Goal: Task Accomplishment & Management: Use online tool/utility

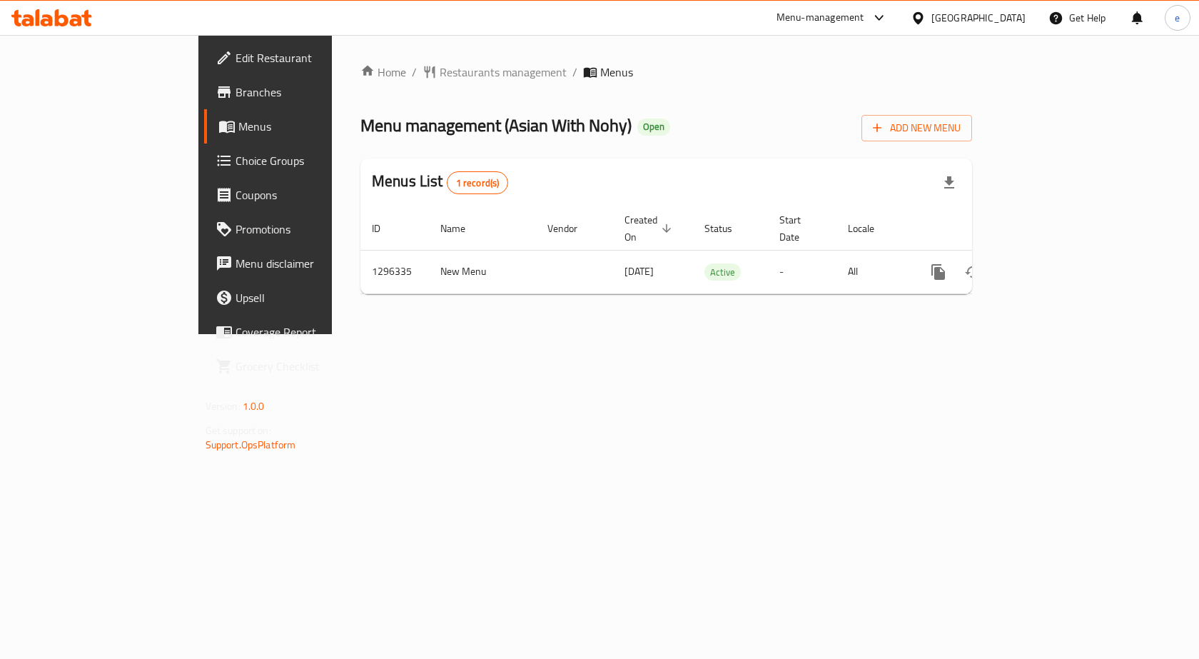
click at [236, 153] on span "Choice Groups" at bounding box center [312, 160] width 152 height 17
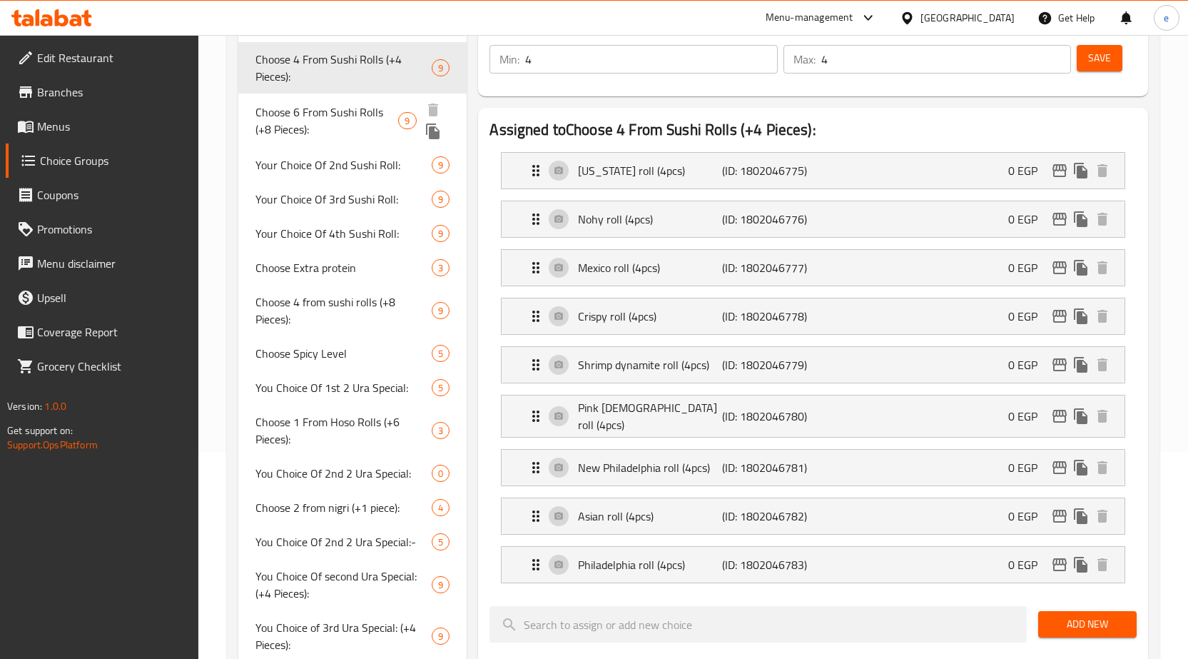
scroll to position [214, 0]
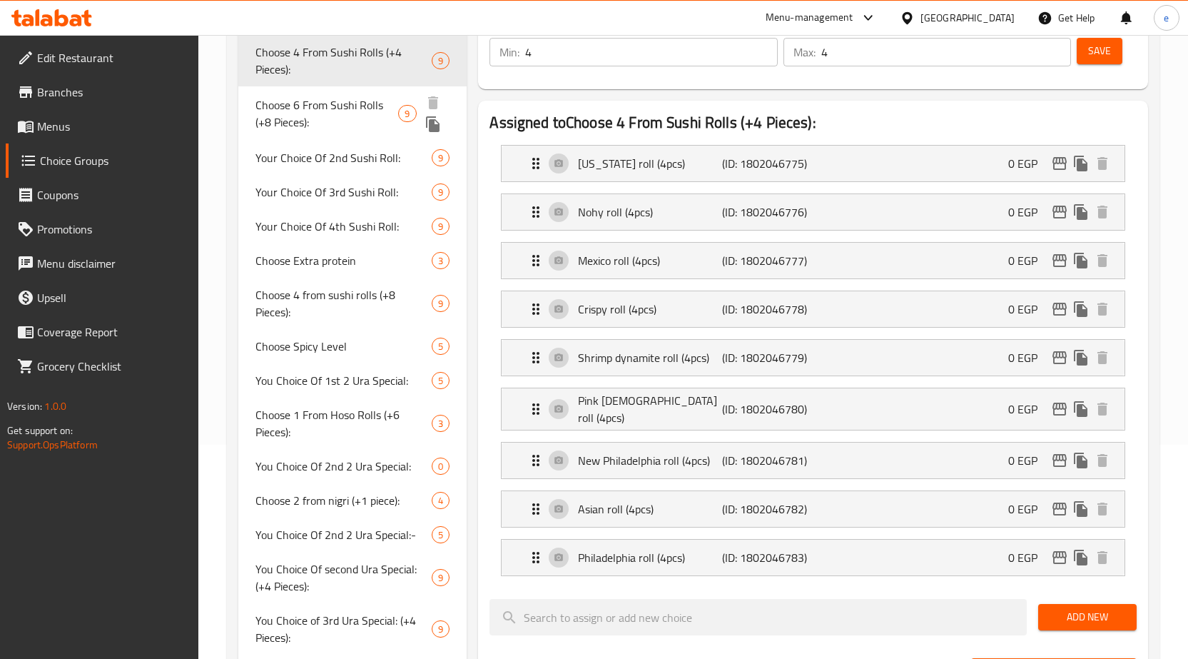
click at [303, 119] on span "Choose 6 From Sushi Rolls (+8 Pieces):" at bounding box center [327, 113] width 143 height 34
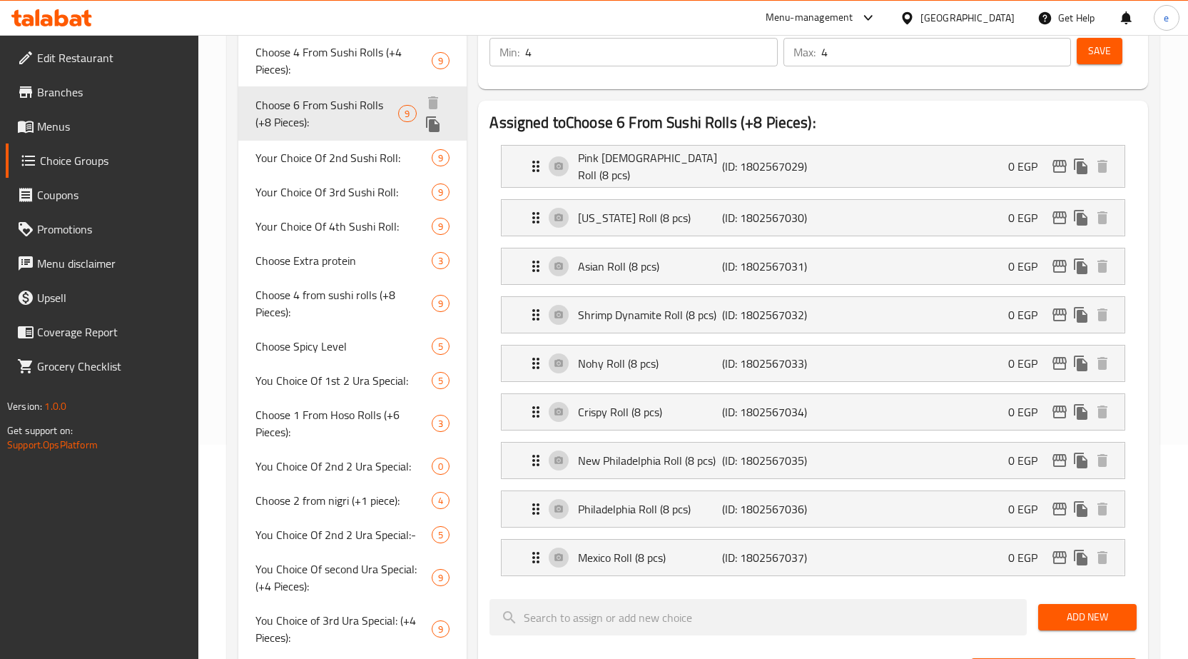
type input "Choose 6 From Sushi Rolls (+8 Pieces):"
type input "اختر ٦ من رولات السوشي (+٨ قطع):"
type input "1"
type input "6"
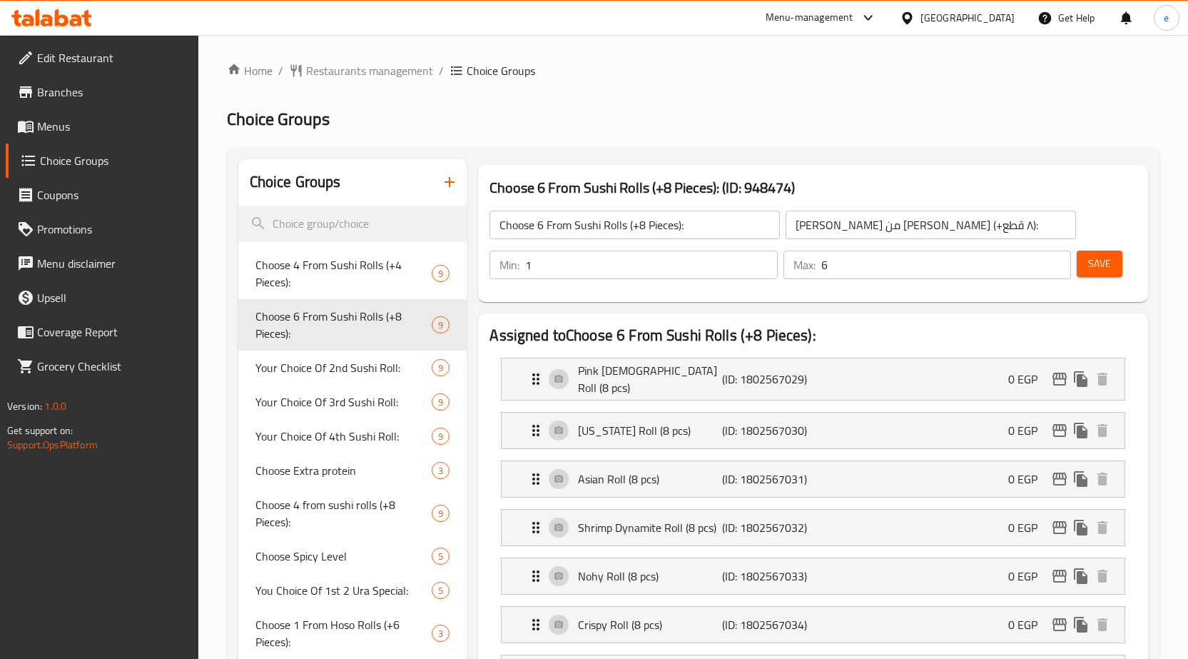
scroll to position [0, 0]
click at [357, 69] on span "Restaurants management" at bounding box center [369, 72] width 127 height 17
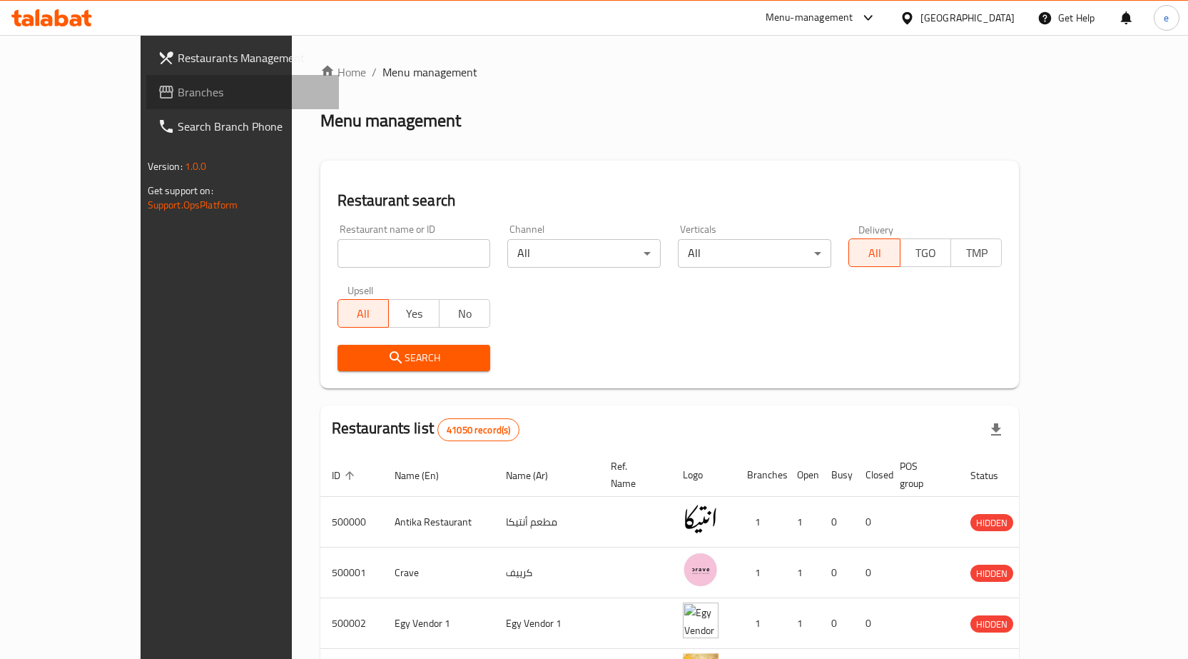
click at [178, 91] on span "Branches" at bounding box center [253, 92] width 150 height 17
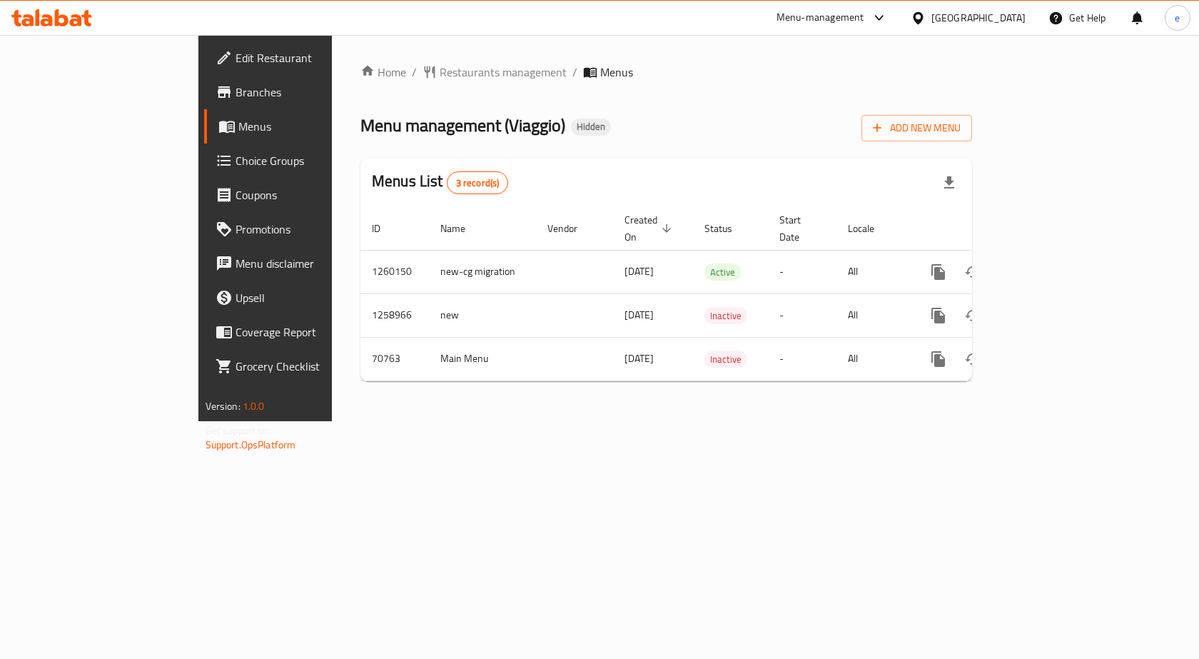
click at [236, 163] on span "Choice Groups" at bounding box center [312, 160] width 152 height 17
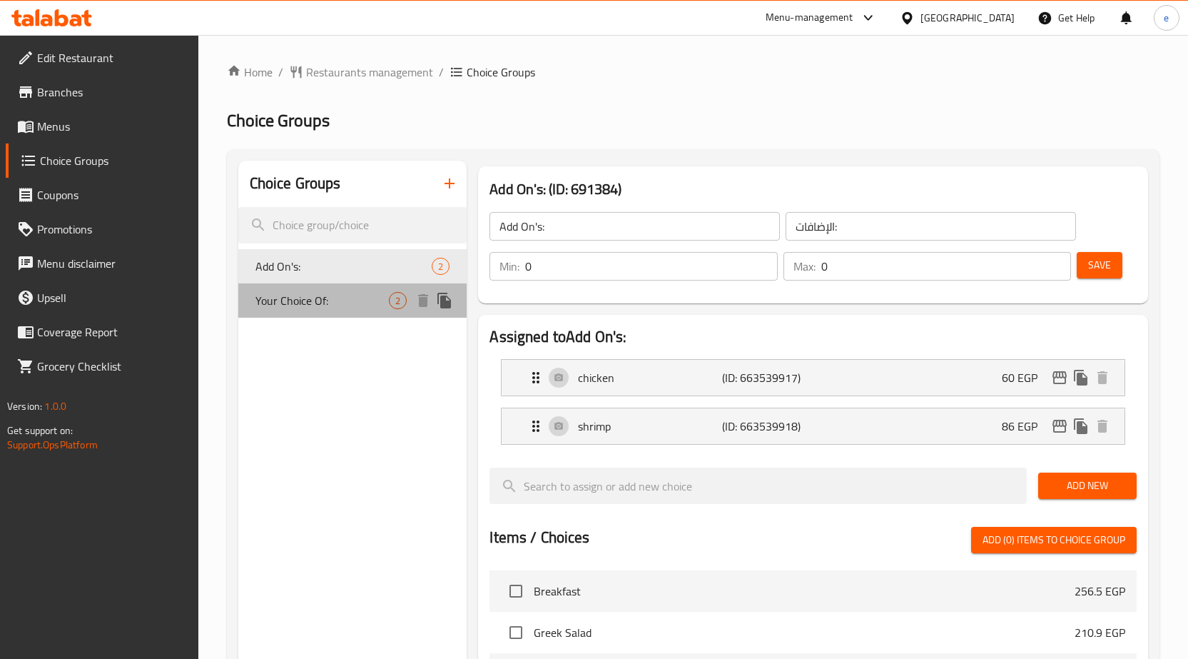
click at [333, 290] on div "Your Choice Of: 2" at bounding box center [352, 300] width 229 height 34
type input "Your Choice Of:"
type input "إختيارك من:"
type input "1"
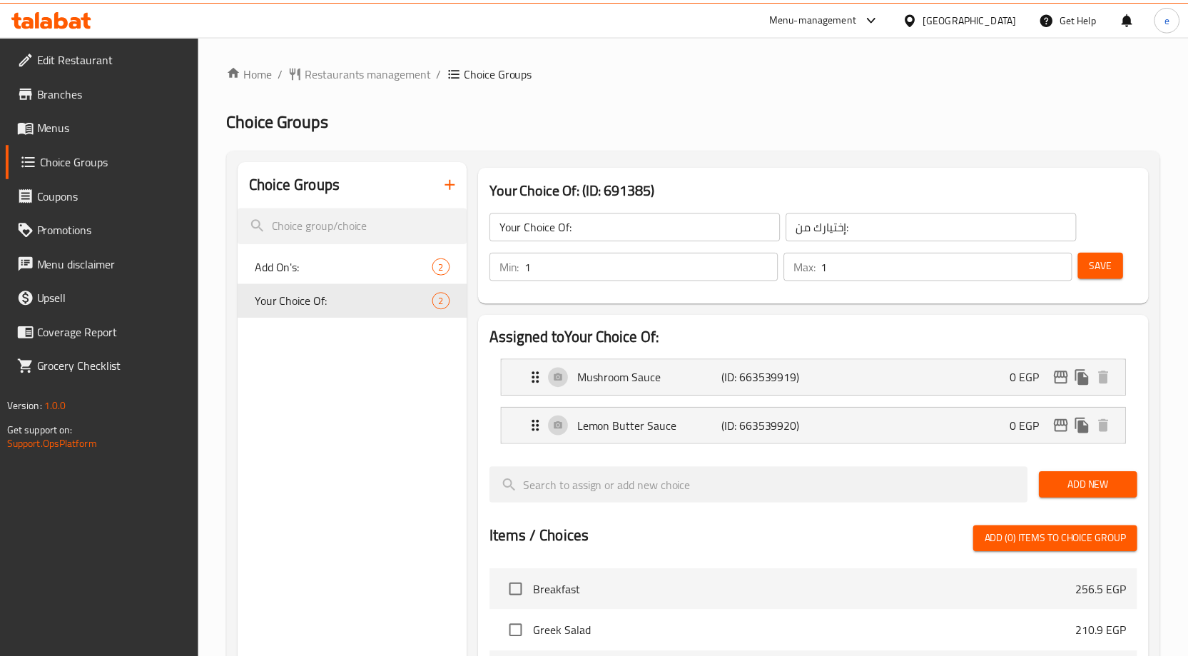
scroll to position [458, 0]
